Goal: Transaction & Acquisition: Purchase product/service

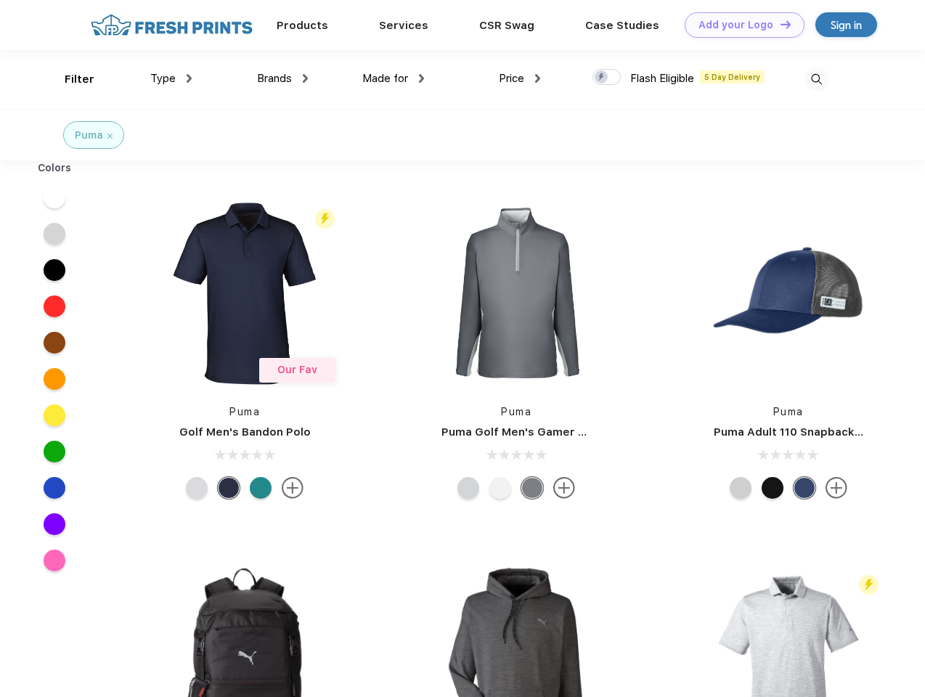
scroll to position [1, 0]
click at [739, 25] on link "Add your Logo Design Tool" at bounding box center [745, 24] width 120 height 25
click at [0, 0] on div "Design Tool" at bounding box center [0, 0] width 0 height 0
click at [779, 24] on link "Add your Logo Design Tool" at bounding box center [745, 24] width 120 height 25
click at [70, 79] on div "Filter" at bounding box center [80, 79] width 30 height 17
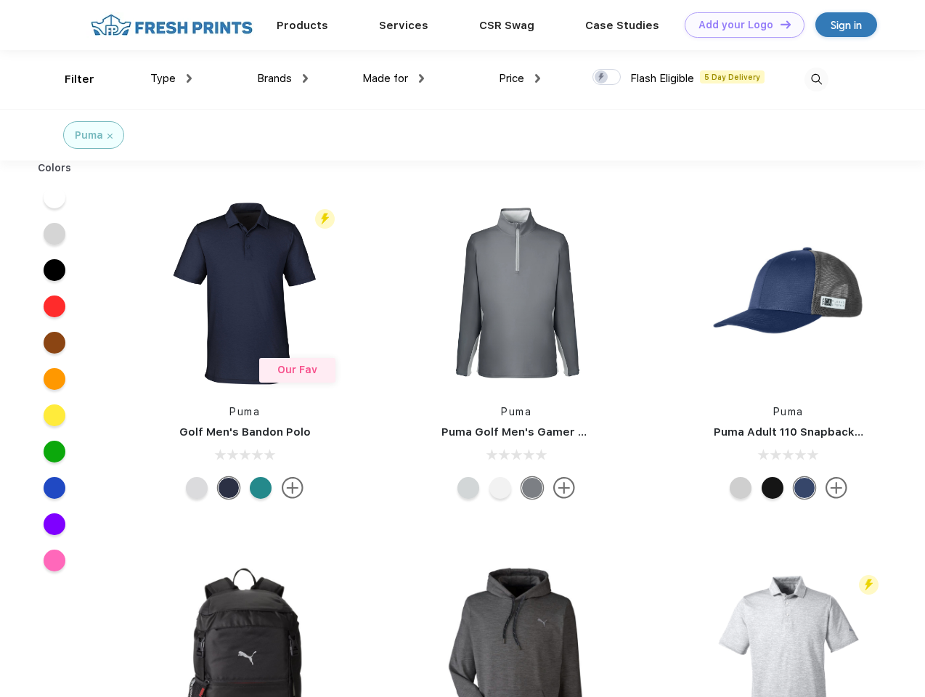
click at [171, 78] on span "Type" at bounding box center [162, 78] width 25 height 13
click at [282, 78] on span "Brands" at bounding box center [274, 78] width 35 height 13
click at [394, 78] on span "Made for" at bounding box center [385, 78] width 46 height 13
click at [520, 78] on span "Price" at bounding box center [511, 78] width 25 height 13
click at [607, 78] on div at bounding box center [607, 77] width 28 height 16
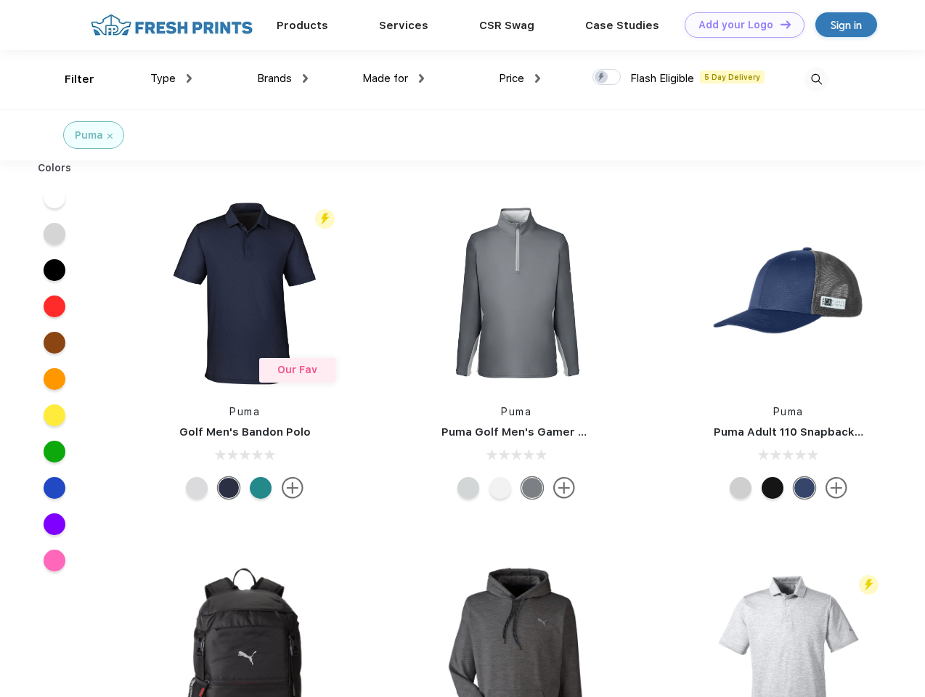
click at [602, 78] on input "checkbox" at bounding box center [597, 72] width 9 height 9
click at [816, 79] on img at bounding box center [817, 80] width 24 height 24
